Goal: Task Accomplishment & Management: Manage account settings

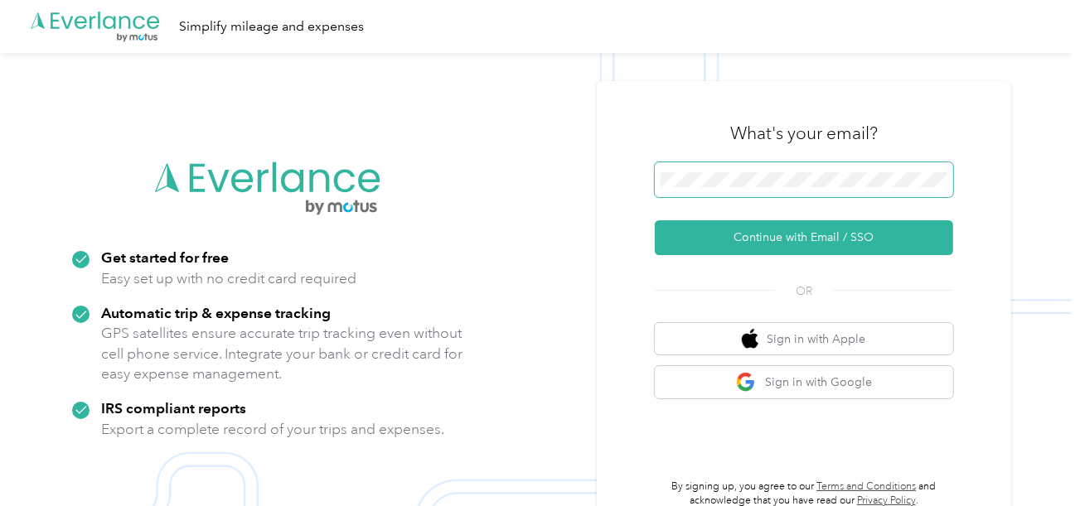
click at [774, 181] on span at bounding box center [804, 179] width 298 height 35
drag, startPoint x: 754, startPoint y: 235, endPoint x: 431, endPoint y: 81, distance: 358.1
click at [753, 235] on button "Continue with Email / SSO" at bounding box center [804, 237] width 298 height 35
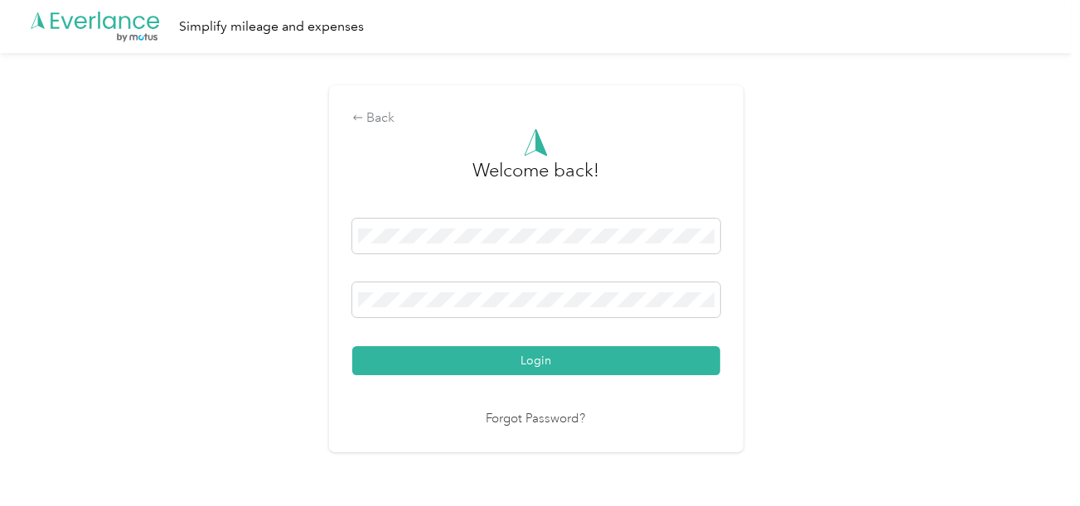
click at [569, 352] on button "Login" at bounding box center [536, 360] width 368 height 29
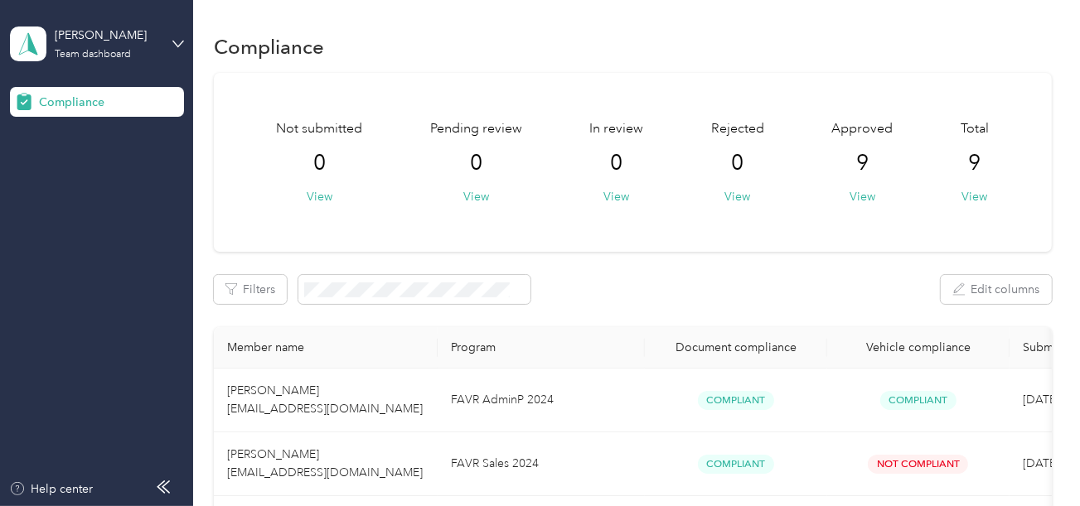
click at [104, 65] on div "[PERSON_NAME] Team dashboard" at bounding box center [97, 44] width 174 height 58
click at [70, 165] on div "Log out" at bounding box center [56, 173] width 64 height 17
